Goal: Use online tool/utility: Utilize a website feature to perform a specific function

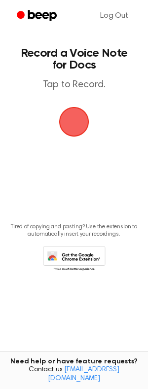
click at [75, 127] on span "button" at bounding box center [74, 122] width 28 height 28
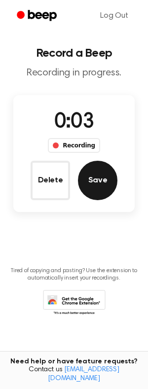
click at [105, 183] on button "Save" at bounding box center [97, 180] width 39 height 39
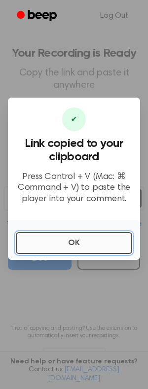
click at [74, 243] on button "OK" at bounding box center [74, 243] width 116 height 22
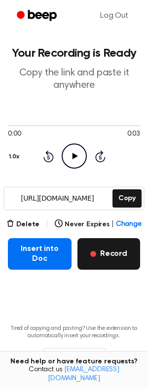
click at [89, 268] on button "Record" at bounding box center [108, 254] width 63 height 32
click at [119, 252] on button "Record" at bounding box center [108, 254] width 63 height 32
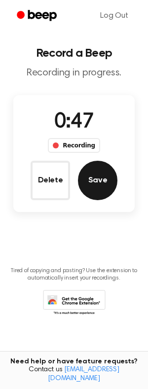
click at [91, 181] on button "Save" at bounding box center [97, 180] width 39 height 39
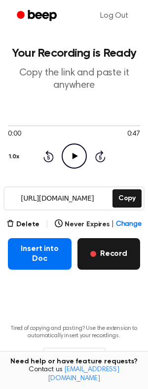
click at [94, 257] on span "button" at bounding box center [93, 254] width 6 height 6
click at [99, 258] on button "Record" at bounding box center [108, 254] width 63 height 32
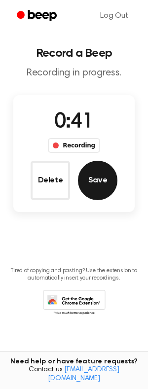
click at [104, 181] on button "Save" at bounding box center [97, 180] width 39 height 39
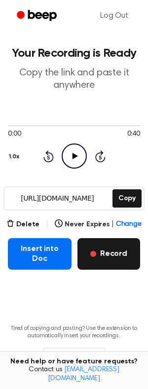
click at [108, 257] on button "Record" at bounding box center [108, 254] width 63 height 32
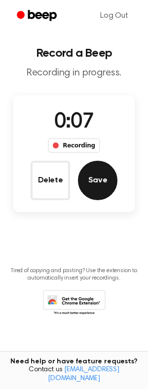
click at [95, 186] on button "Save" at bounding box center [97, 180] width 39 height 39
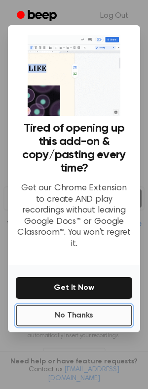
click at [90, 312] on button "No Thanks" at bounding box center [74, 316] width 116 height 22
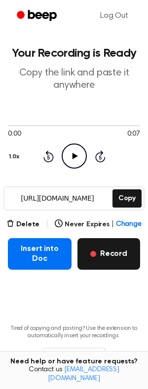
click at [103, 257] on button "Record" at bounding box center [108, 254] width 63 height 32
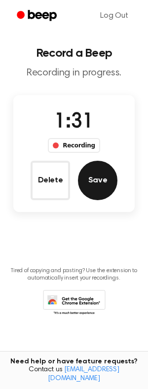
click at [94, 184] on button "Save" at bounding box center [97, 180] width 39 height 39
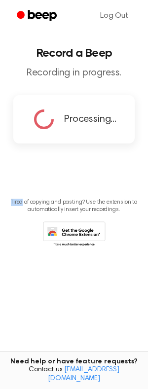
click at [94, 184] on main "Record a Beep Recording in progress. Processing... Tired of copying and pasting…" at bounding box center [74, 179] width 148 height 358
